Goal: Task Accomplishment & Management: Use online tool/utility

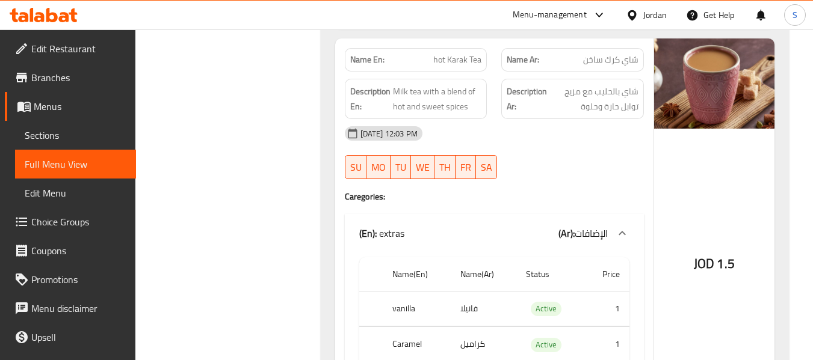
scroll to position [21785, 0]
click at [656, 14] on div "Jordan" at bounding box center [654, 14] width 23 height 13
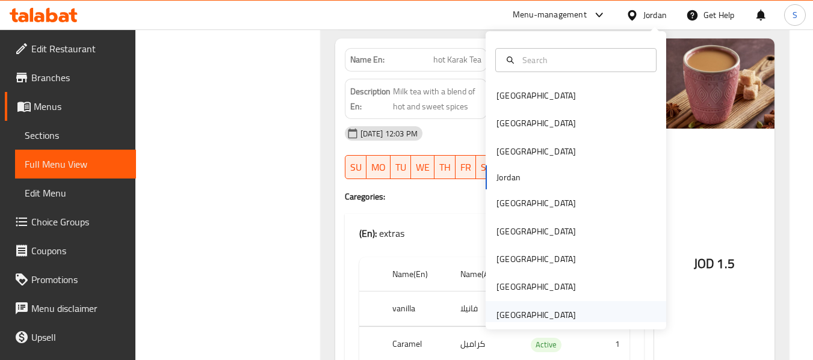
click at [535, 315] on div "[GEOGRAPHIC_DATA]" at bounding box center [535, 315] width 79 height 13
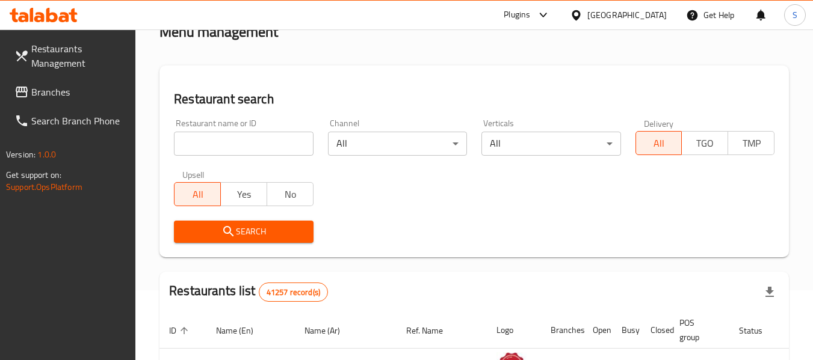
scroll to position [69, 0]
click at [276, 155] on input "search" at bounding box center [243, 144] width 139 height 24
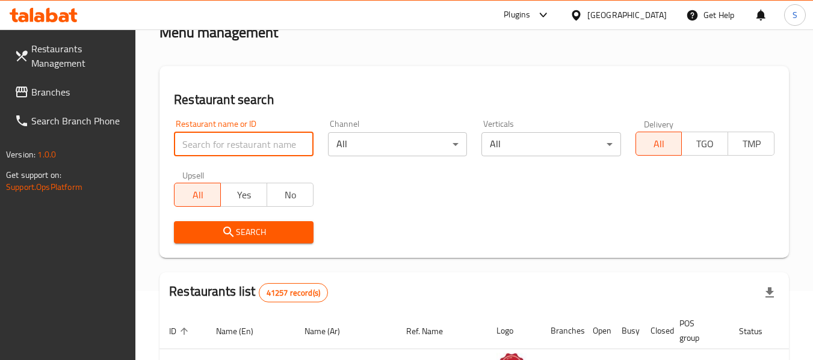
paste input "705743"
type input "705743"
click button "Search" at bounding box center [243, 232] width 139 height 22
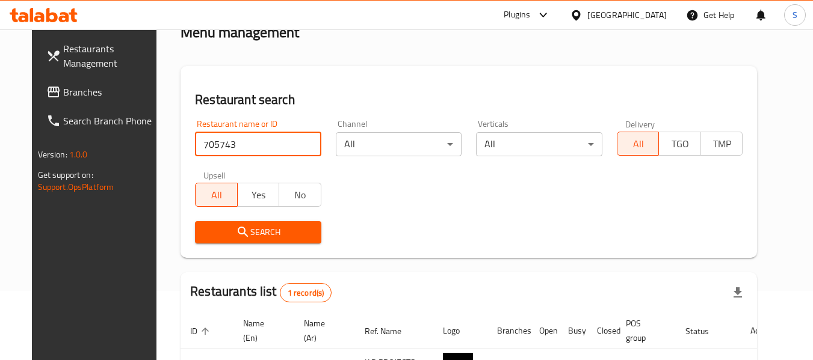
scroll to position [166, 0]
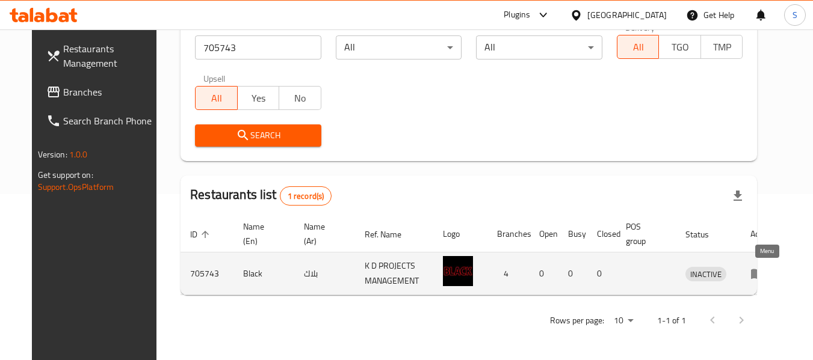
click at [764, 278] on icon "enhanced table" at bounding box center [757, 274] width 13 height 10
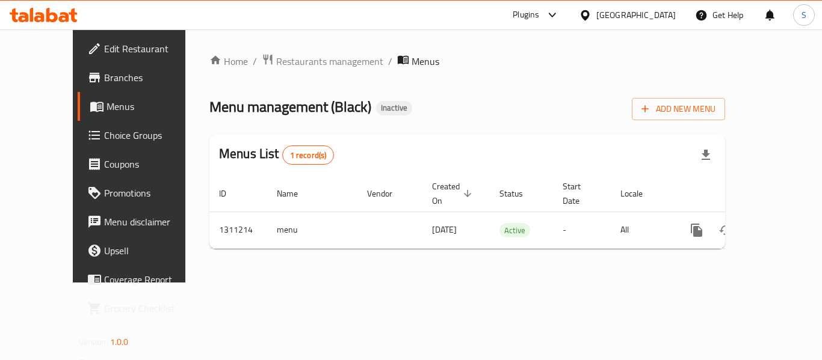
click at [104, 81] on span "Branches" at bounding box center [152, 77] width 96 height 14
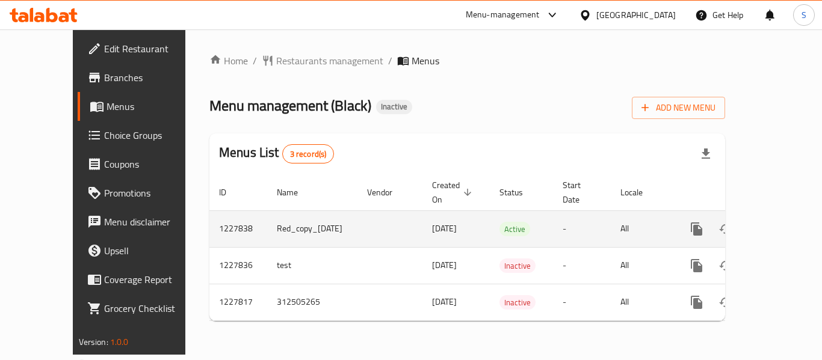
click at [776, 226] on icon "enhanced table" at bounding box center [783, 229] width 14 height 14
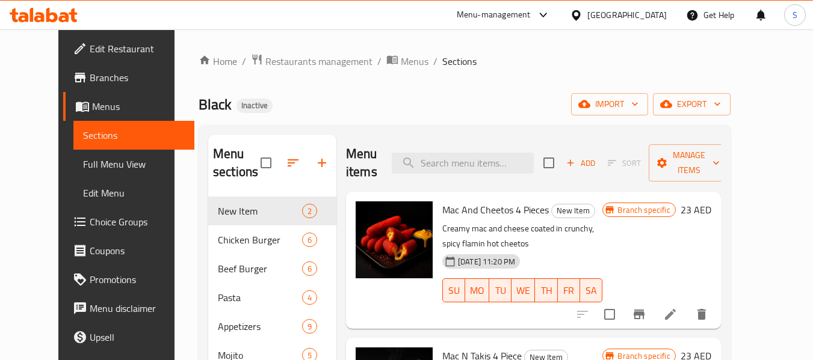
click at [553, 101] on div "Black Inactive import export" at bounding box center [464, 104] width 532 height 22
click at [723, 100] on icon "button" at bounding box center [717, 104] width 12 height 12
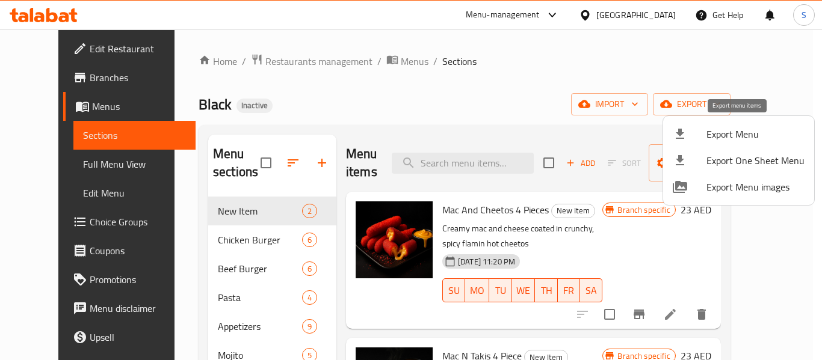
click at [746, 130] on span "Export Menu" at bounding box center [755, 134] width 98 height 14
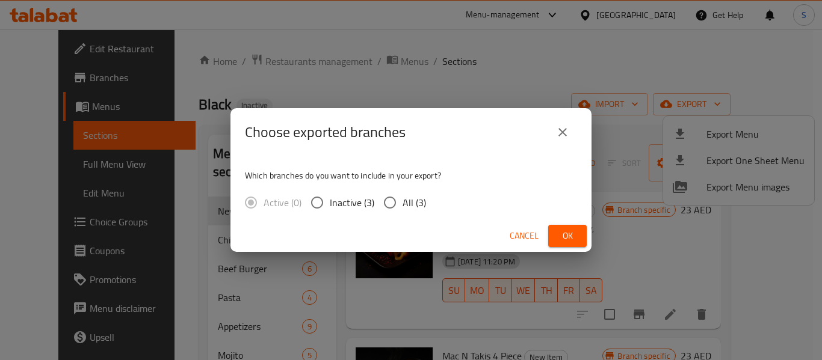
click at [398, 205] on input "All (3)" at bounding box center [389, 202] width 25 height 25
radio input "true"
click at [569, 238] on span "Ok" at bounding box center [567, 236] width 19 height 15
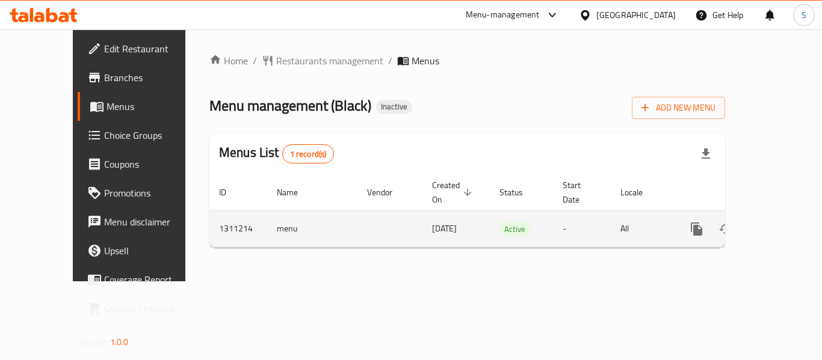
click at [776, 222] on icon "enhanced table" at bounding box center [783, 229] width 14 height 14
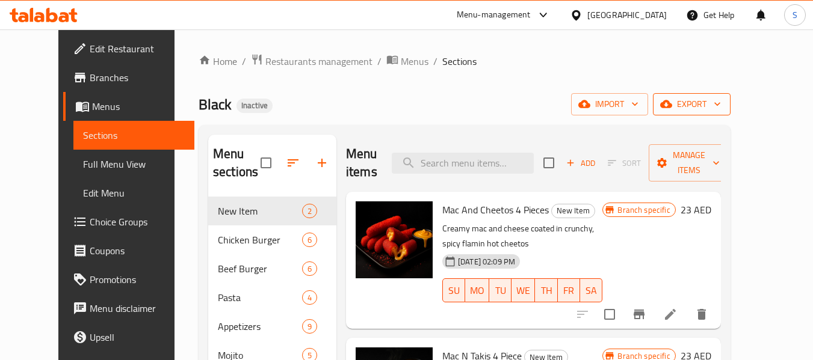
click at [721, 109] on span "export" at bounding box center [691, 104] width 58 height 15
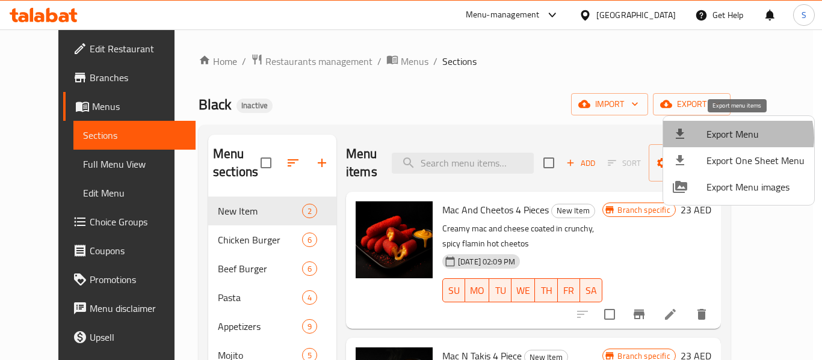
click at [735, 138] on span "Export Menu" at bounding box center [755, 134] width 98 height 14
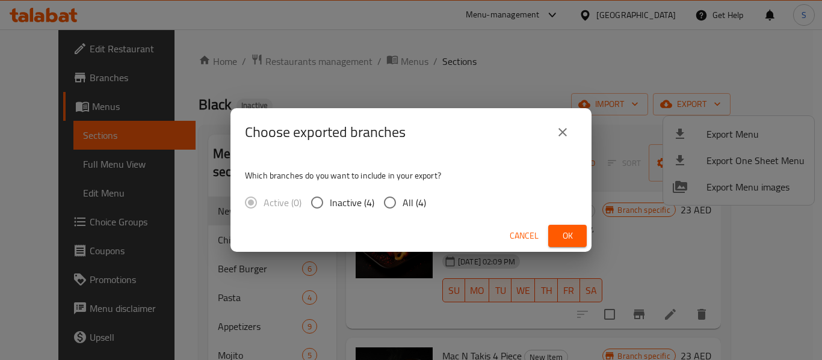
click at [406, 207] on span "All (4)" at bounding box center [413, 202] width 23 height 14
click at [402, 207] on input "All (4)" at bounding box center [389, 202] width 25 height 25
radio input "true"
click at [565, 234] on span "Ok" at bounding box center [567, 236] width 19 height 15
